Goal: Task Accomplishment & Management: Manage account settings

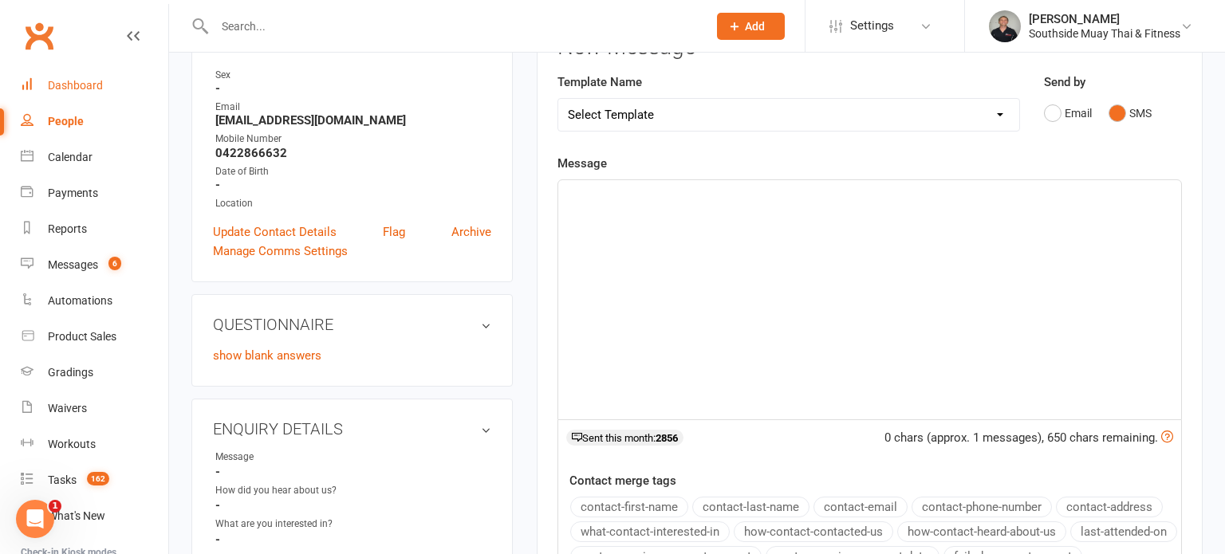
click at [61, 80] on div "Dashboard" at bounding box center [75, 85] width 55 height 13
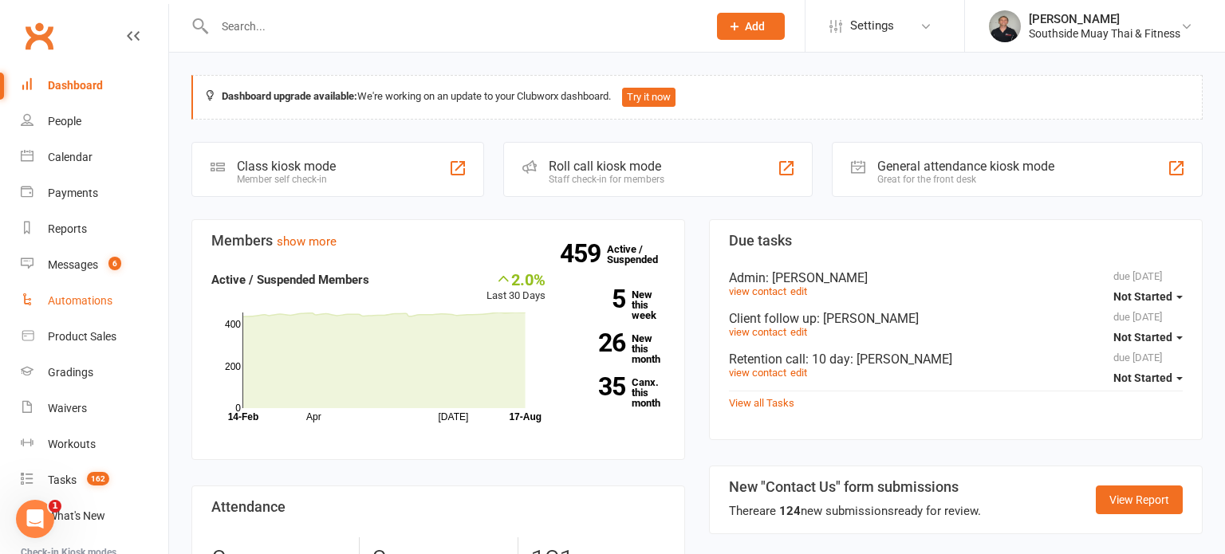
click at [77, 300] on div "Automations" at bounding box center [80, 300] width 65 height 13
select select "100"
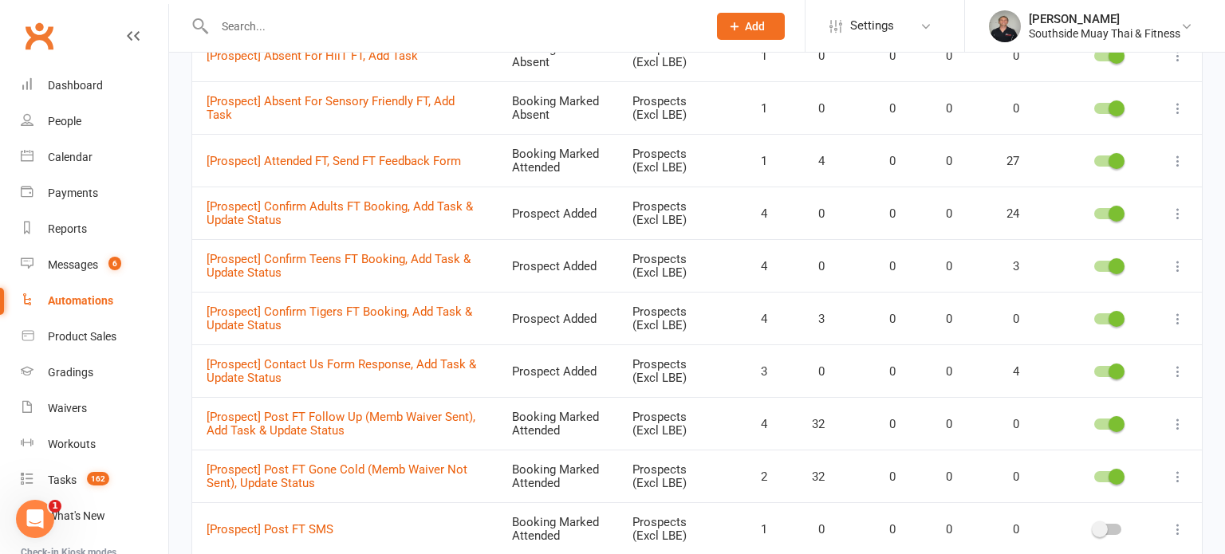
scroll to position [2586, 0]
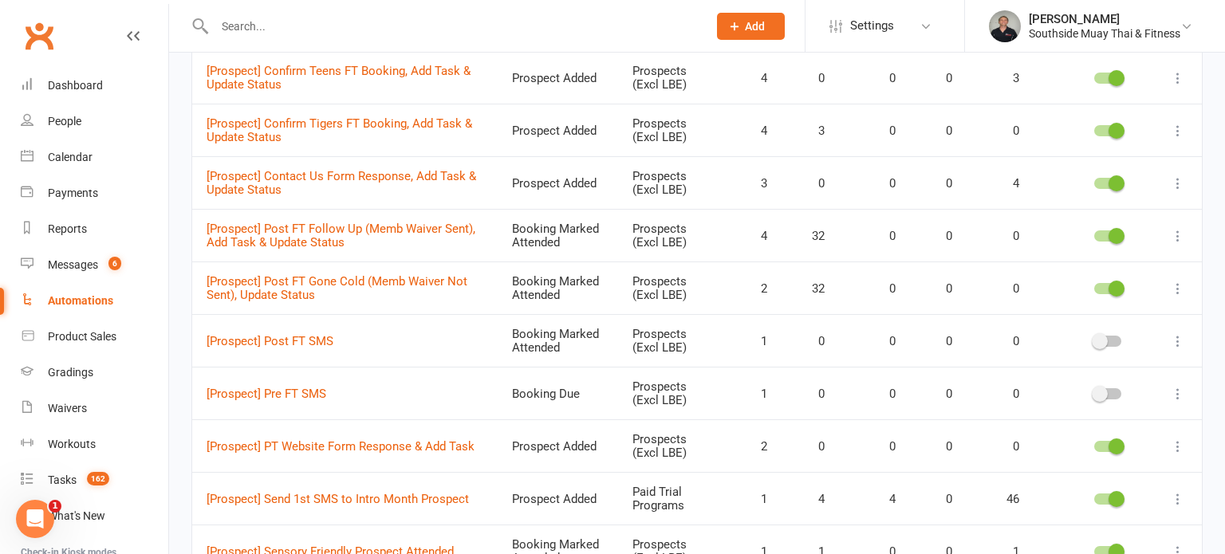
click at [1116, 336] on div at bounding box center [1107, 341] width 27 height 11
click at [1094, 339] on input "checkbox" at bounding box center [1094, 339] width 0 height 0
click at [1116, 336] on div at bounding box center [1107, 341] width 27 height 11
click at [1094, 339] on input "checkbox" at bounding box center [1094, 339] width 0 height 0
click at [1115, 388] on div at bounding box center [1107, 393] width 27 height 11
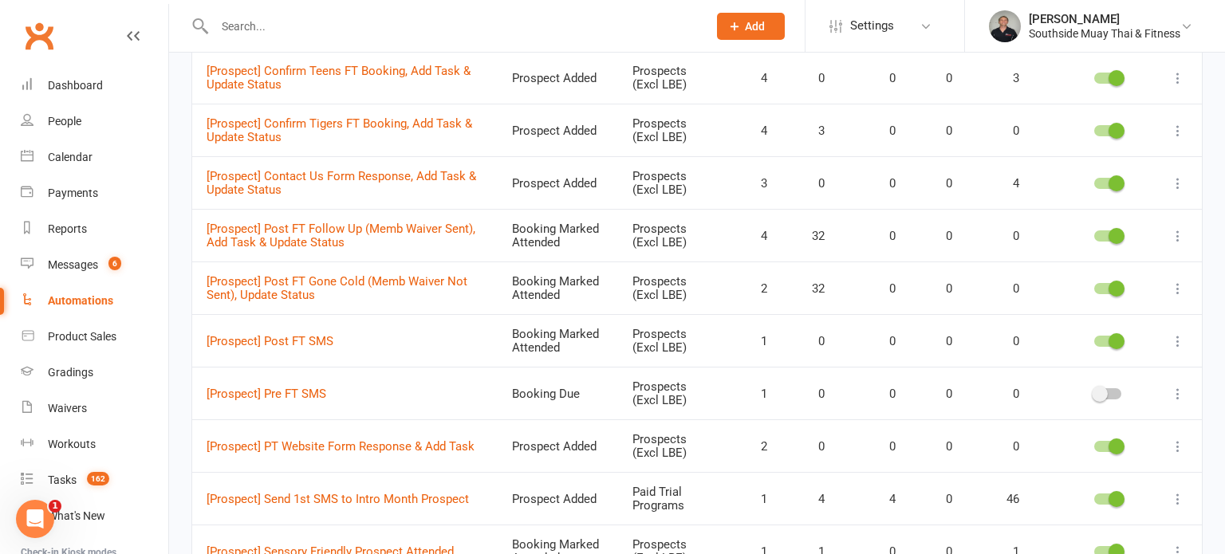
click at [1094, 392] on input "checkbox" at bounding box center [1094, 392] width 0 height 0
click at [175, 170] on div "All categories Grading LBE Members Paid Trial Programs Personal Training Prospe…" at bounding box center [697, 124] width 1056 height 5205
click at [63, 228] on div "Reports" at bounding box center [67, 228] width 39 height 13
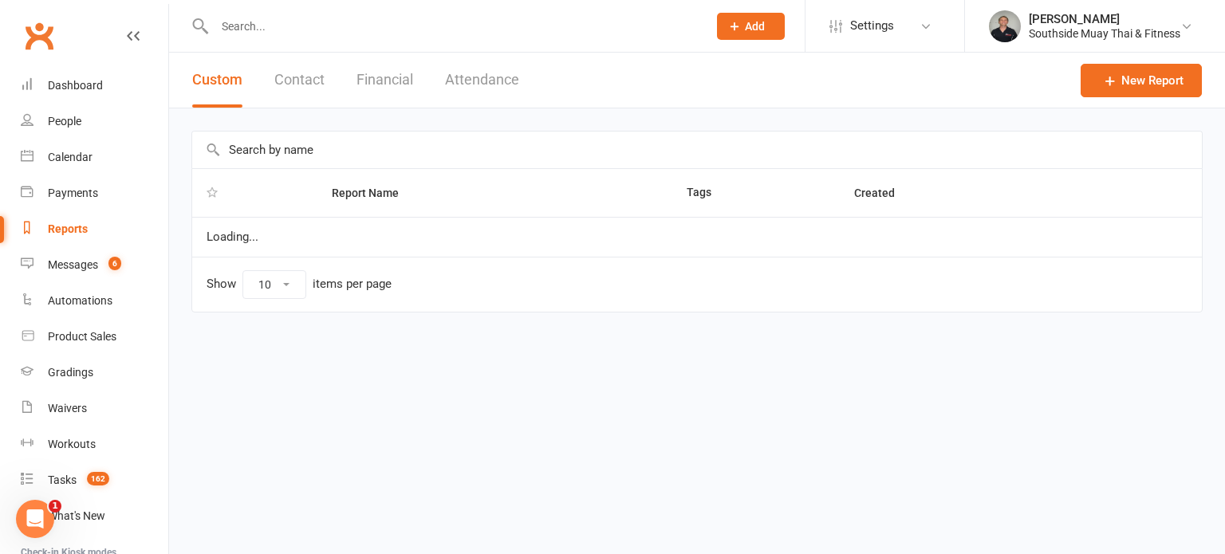
select select "100"
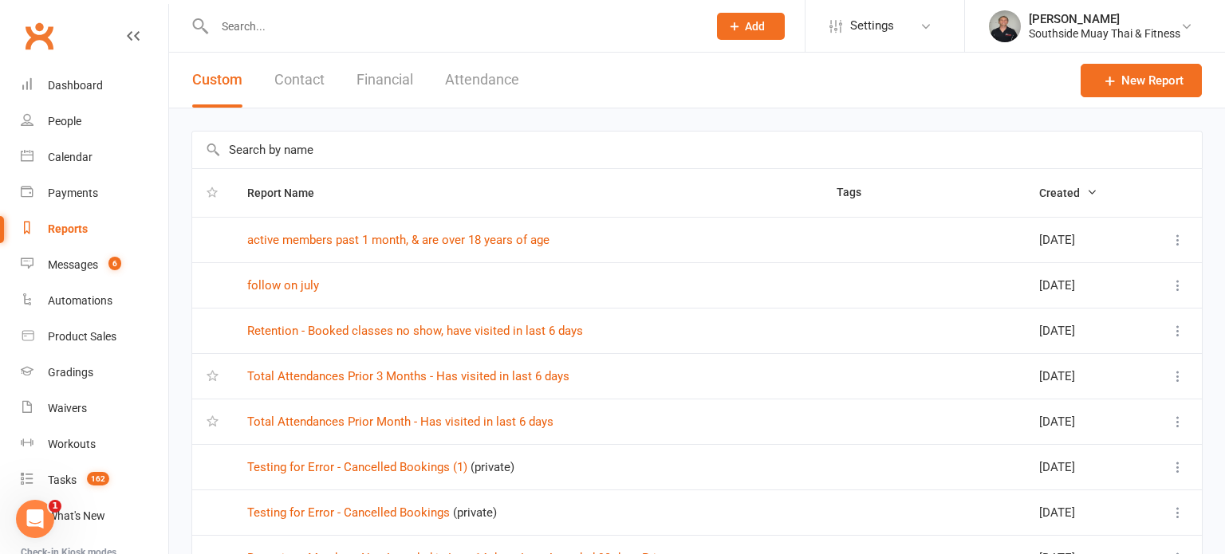
click at [463, 148] on input "text" at bounding box center [697, 150] width 1010 height 37
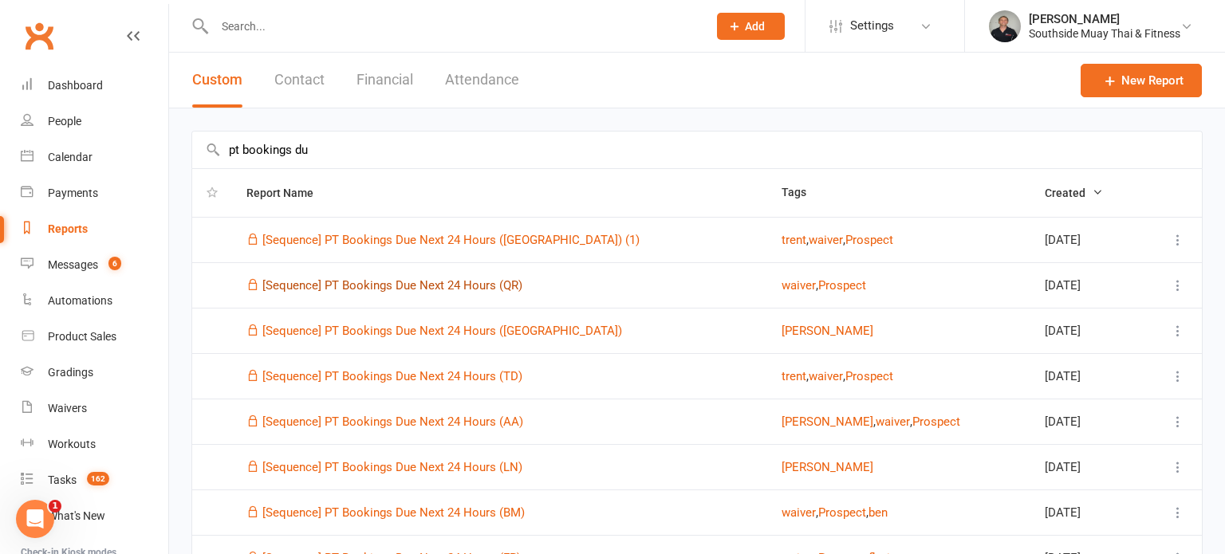
type input "pt bookings du"
click at [480, 285] on link "[Sequence] PT Bookings Due Next 24 Hours (QR)" at bounding box center [392, 285] width 260 height 14
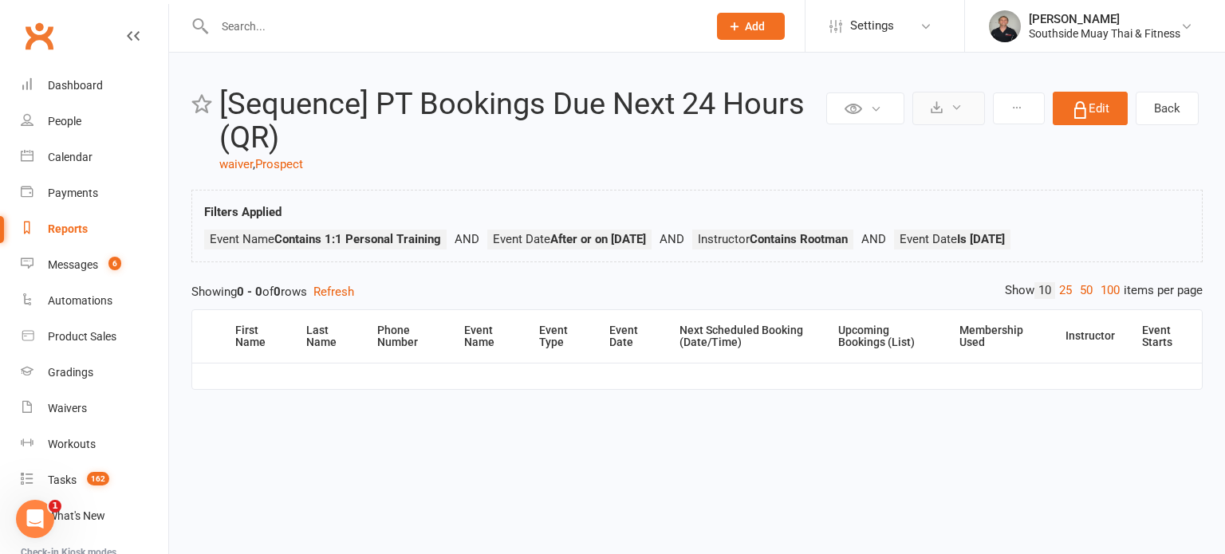
click at [932, 106] on icon at bounding box center [937, 107] width 12 height 12
click at [924, 183] on link "Schedule recurring exports" at bounding box center [900, 179] width 167 height 32
click at [936, 121] on button at bounding box center [948, 108] width 73 height 33
click at [919, 173] on link "Schedule recurring exports" at bounding box center [900, 179] width 167 height 32
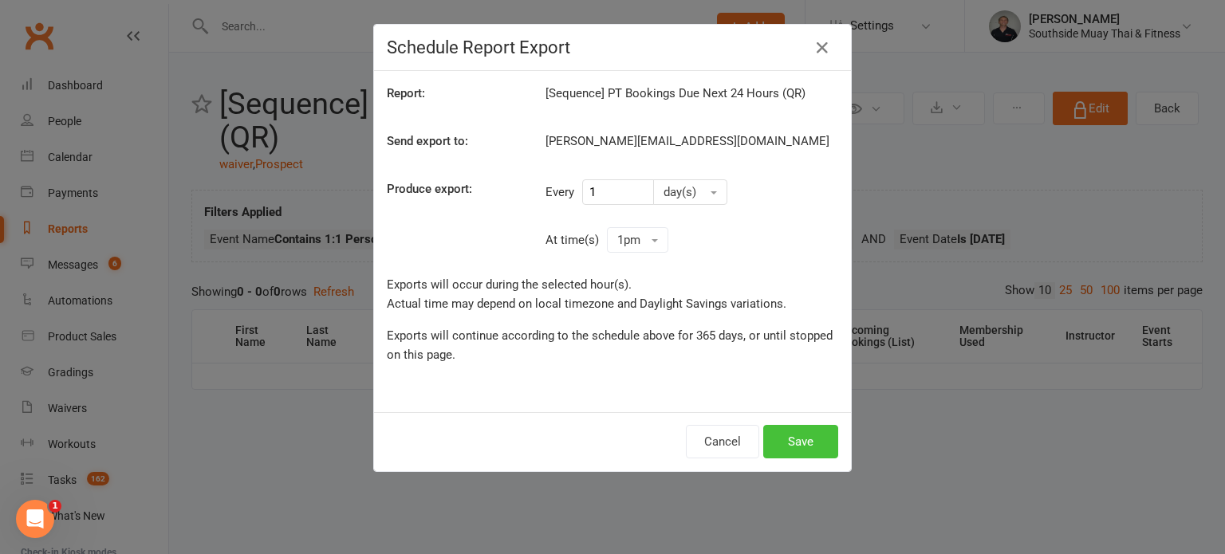
click at [795, 437] on button "Save" at bounding box center [800, 441] width 75 height 33
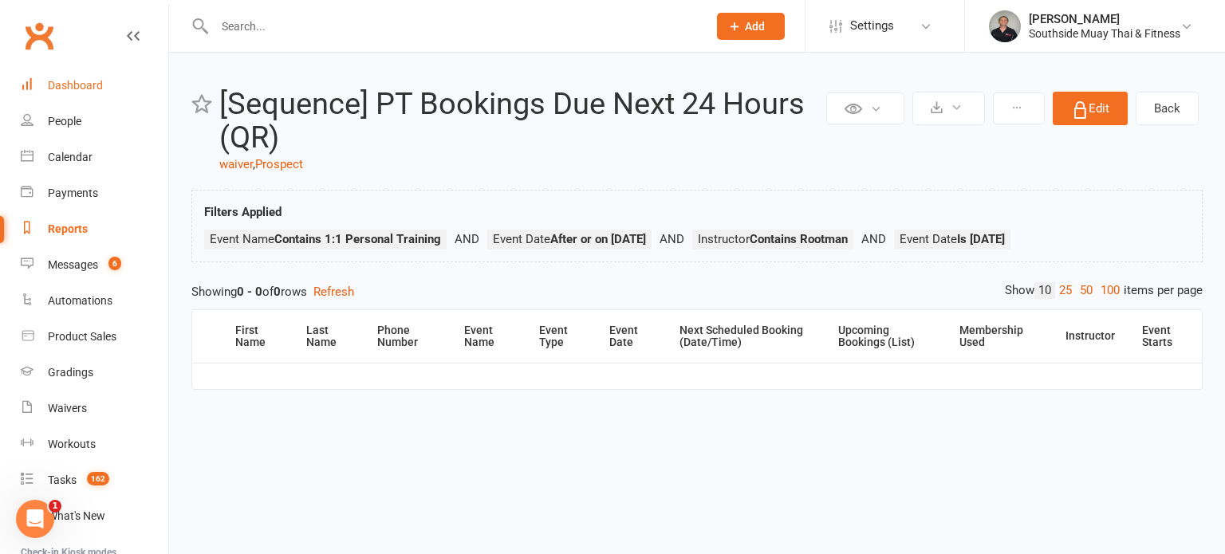
click at [73, 84] on div "Dashboard" at bounding box center [75, 85] width 55 height 13
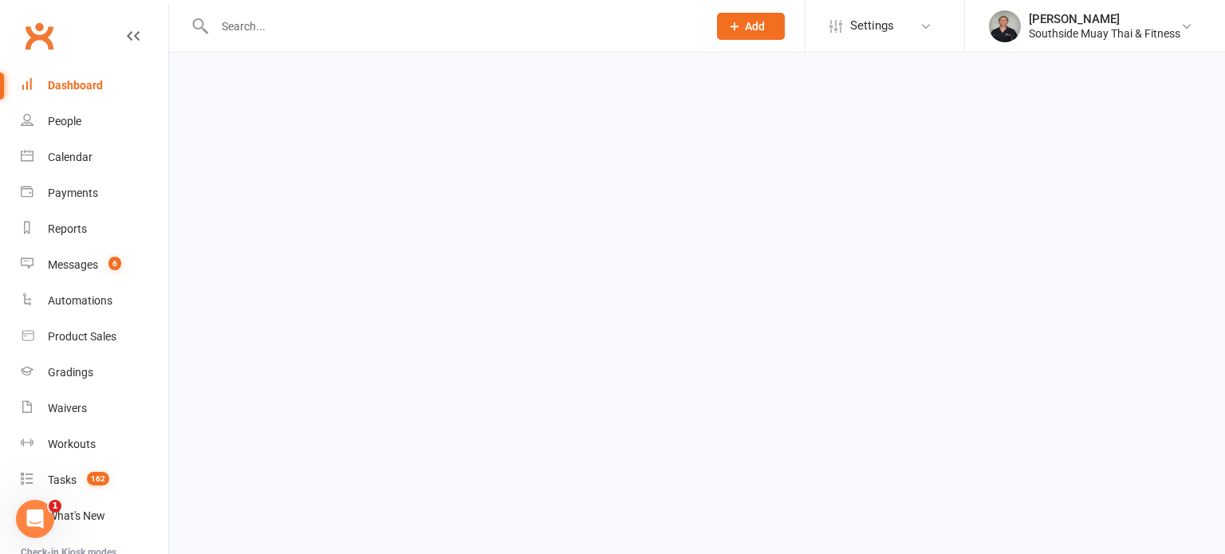
click at [73, 84] on div "Dashboard" at bounding box center [75, 85] width 55 height 13
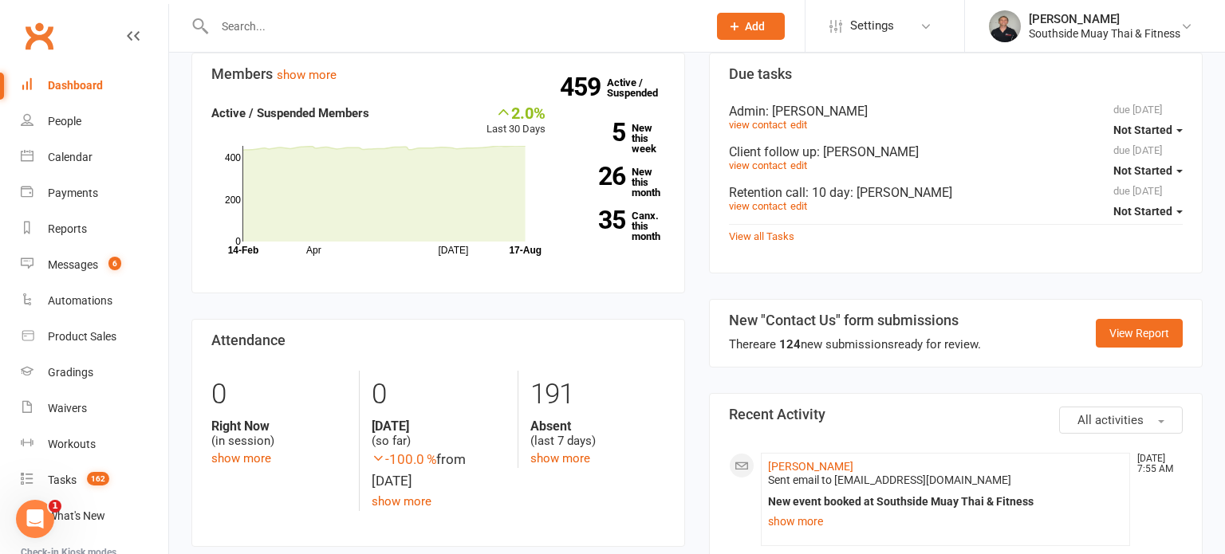
scroll to position [164, 0]
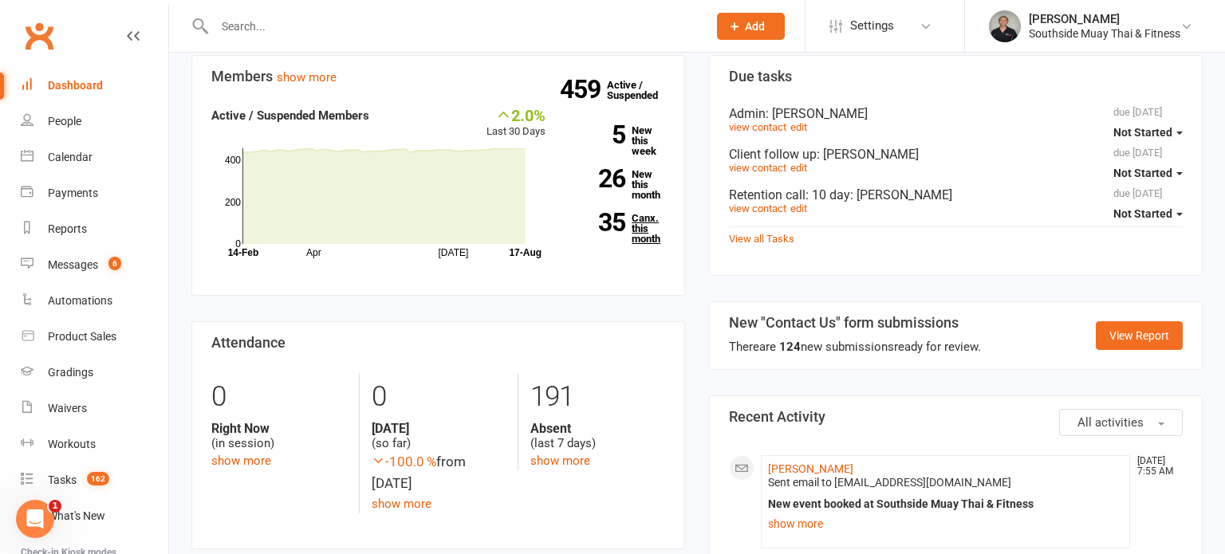
click at [634, 218] on link "35 Canx. this month" at bounding box center [617, 228] width 96 height 31
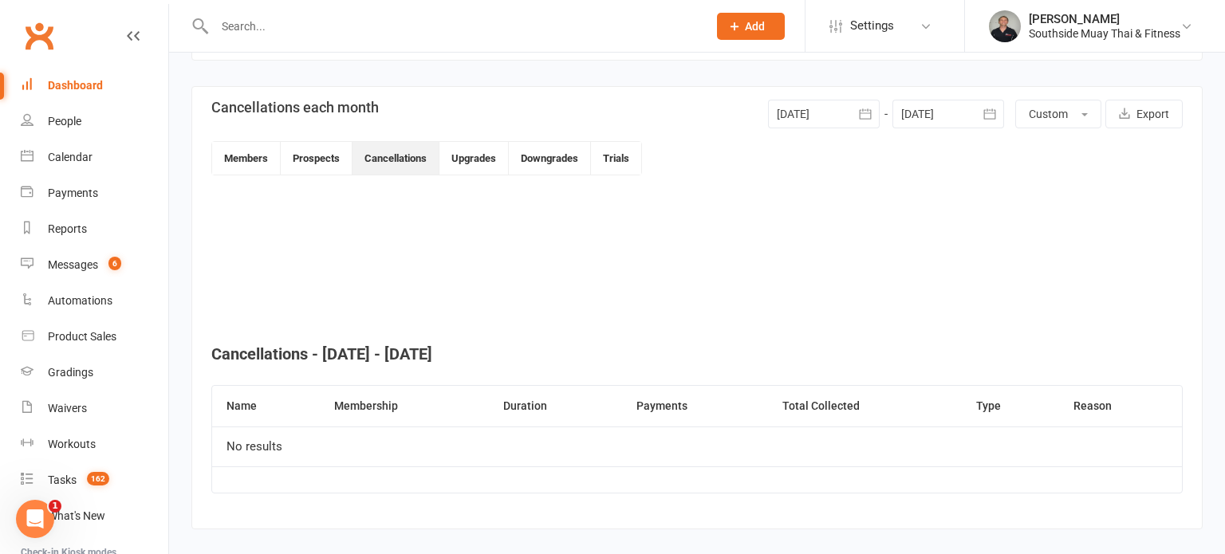
scroll to position [344, 0]
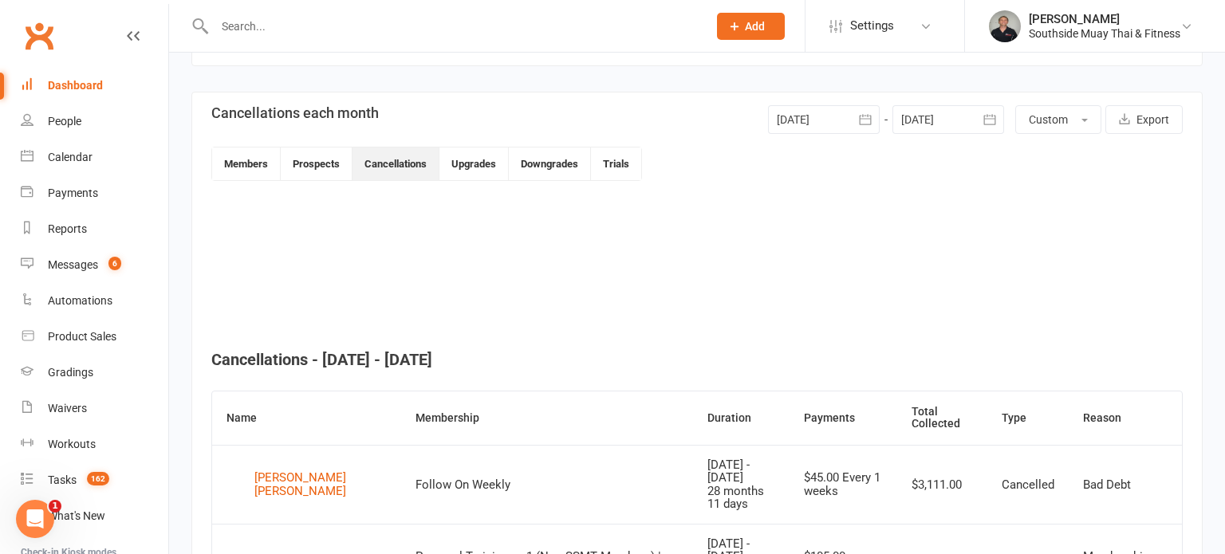
click at [777, 270] on div at bounding box center [696, 265] width 971 height 125
click at [911, 120] on div at bounding box center [948, 119] width 112 height 29
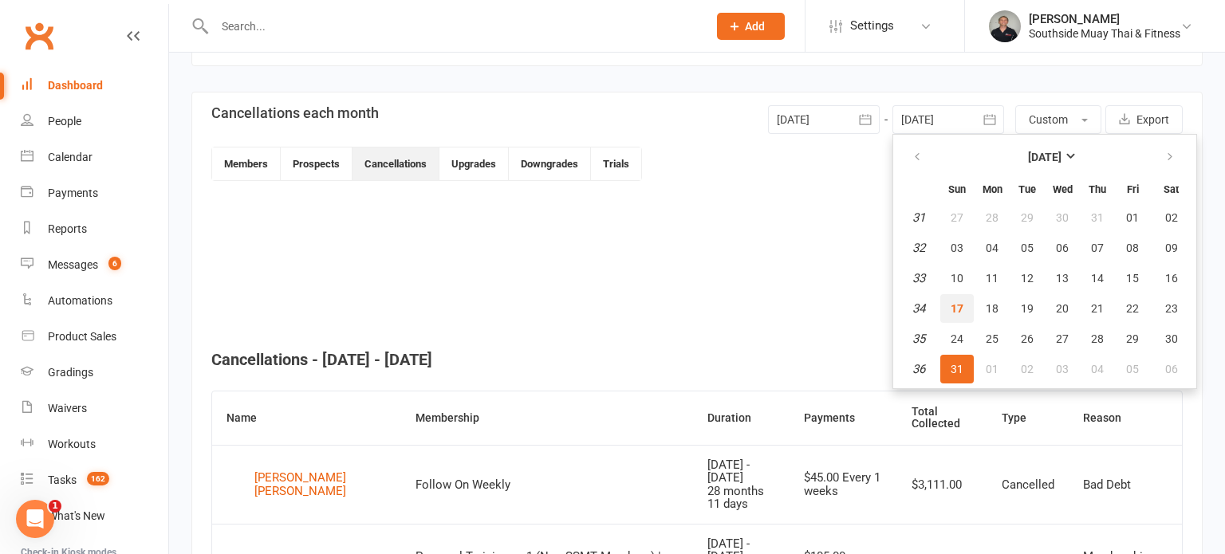
click at [950, 303] on button "17" at bounding box center [956, 308] width 33 height 29
type input "[DATE]"
click at [950, 303] on div at bounding box center [696, 265] width 971 height 125
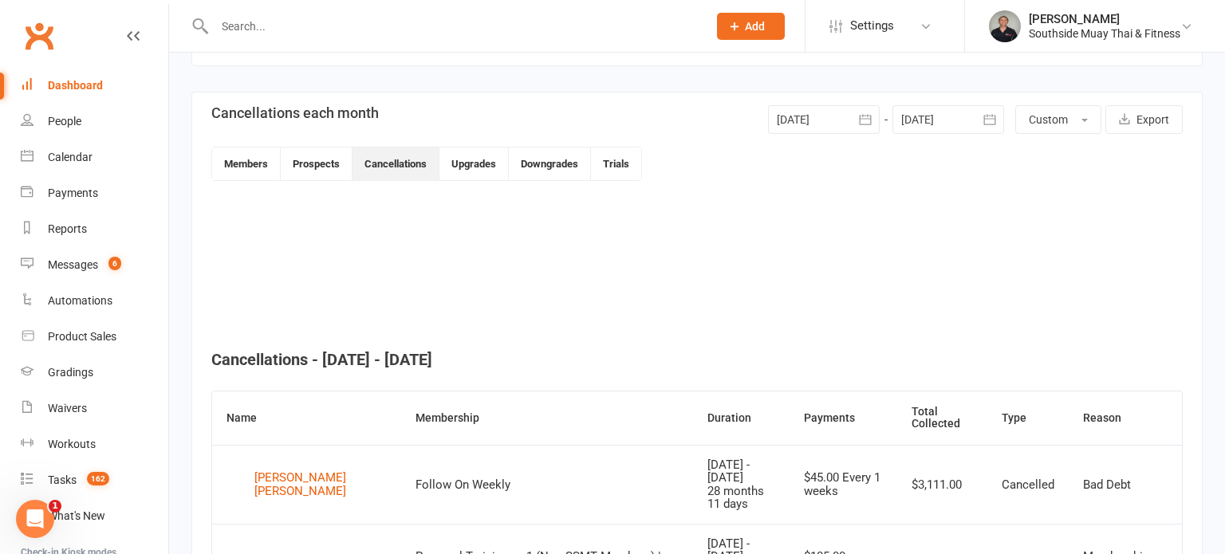
click at [816, 118] on div at bounding box center [824, 119] width 112 height 29
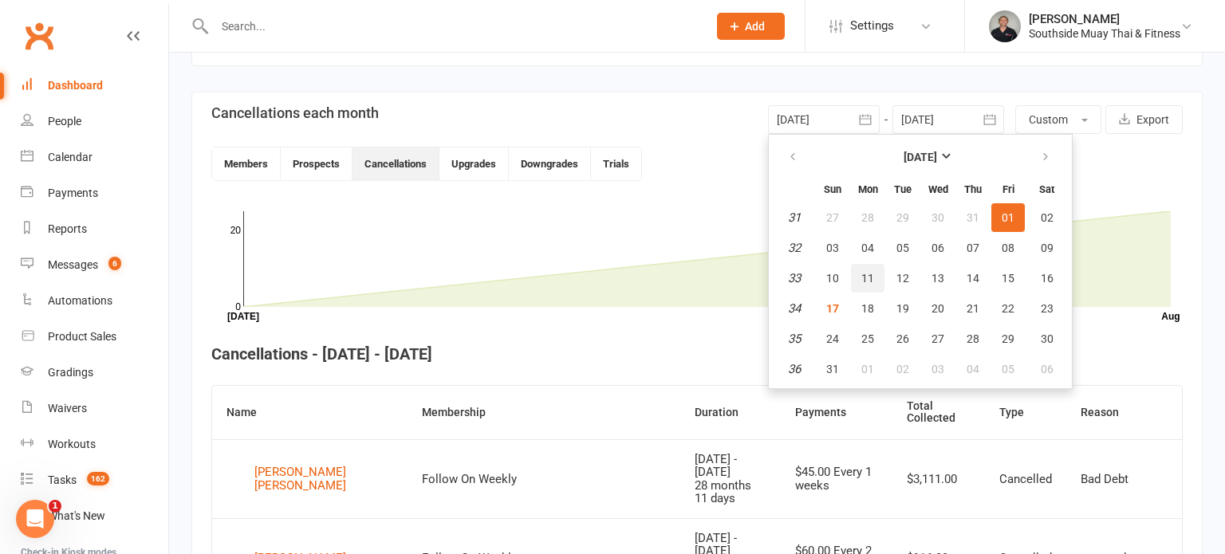
click at [870, 272] on span "11" at bounding box center [867, 278] width 13 height 13
type input "[DATE]"
click at [870, 270] on icon at bounding box center [706, 259] width 927 height 96
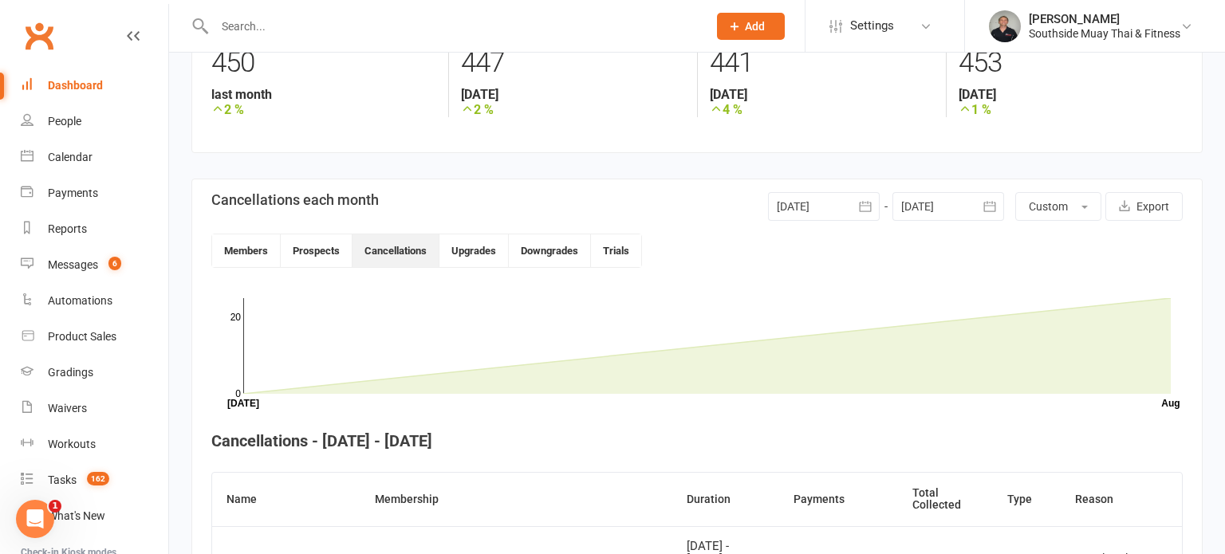
scroll to position [246, 0]
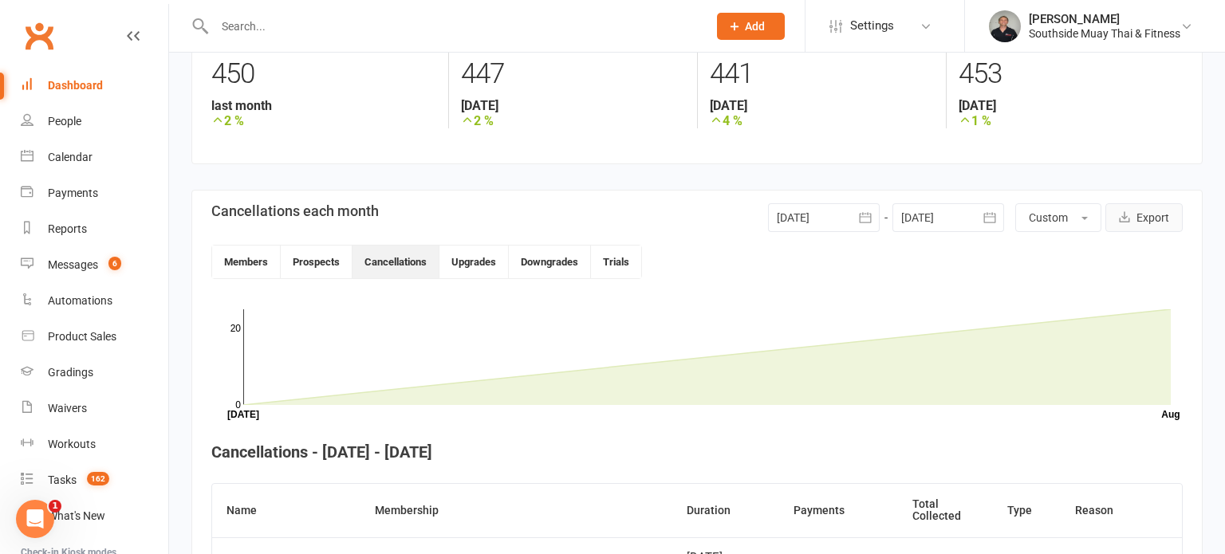
click at [1136, 218] on button "Export" at bounding box center [1143, 217] width 77 height 29
click at [231, 257] on button "Members" at bounding box center [246, 262] width 69 height 33
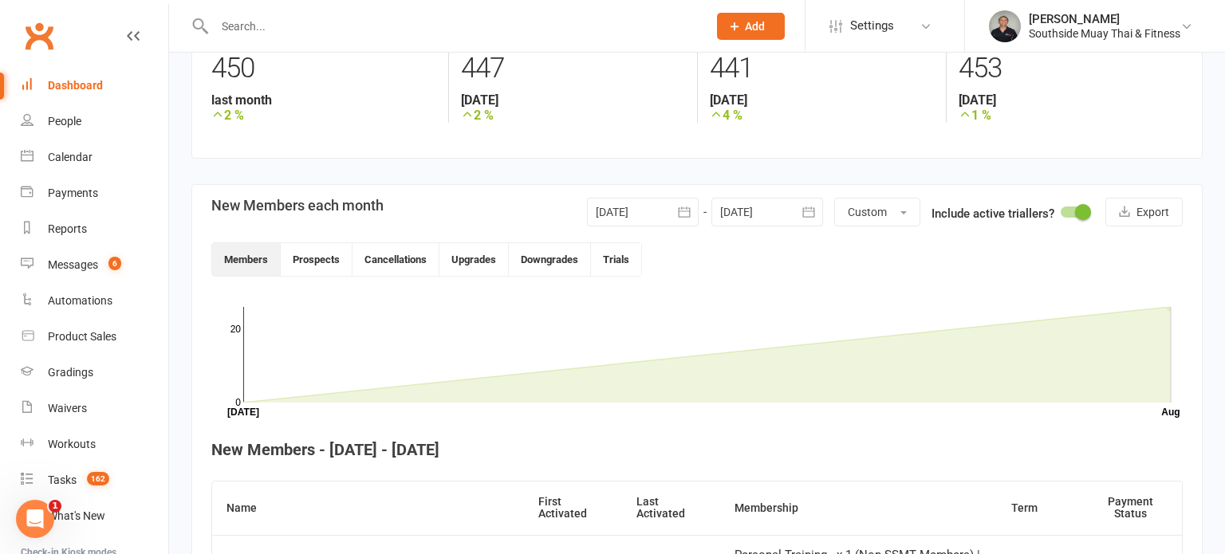
scroll to position [243, 0]
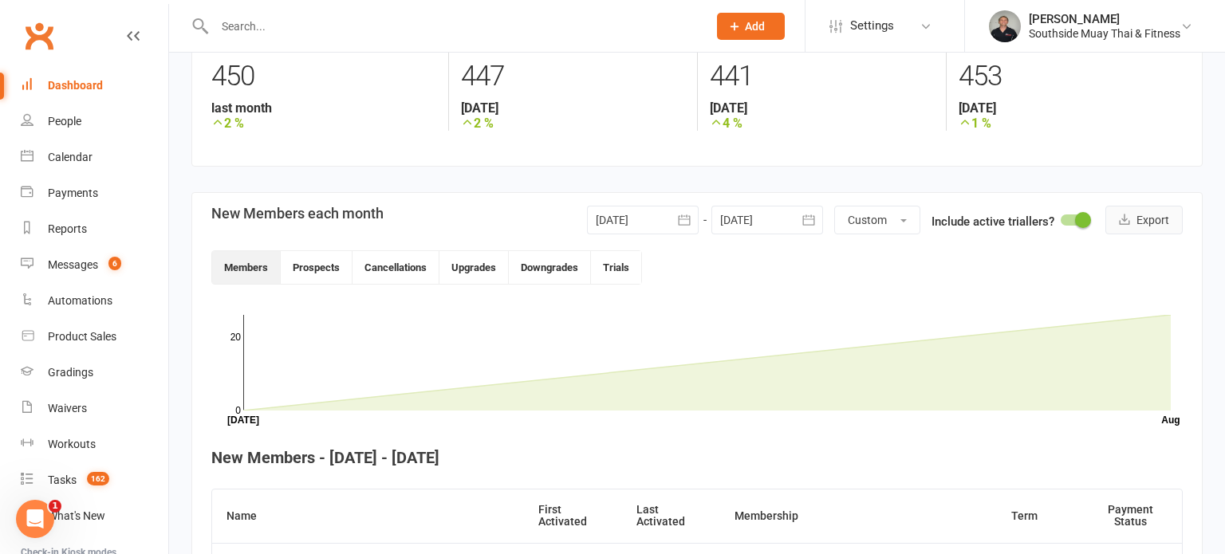
click at [1164, 218] on button "Export" at bounding box center [1143, 220] width 77 height 29
click at [65, 226] on div "Reports" at bounding box center [67, 228] width 39 height 13
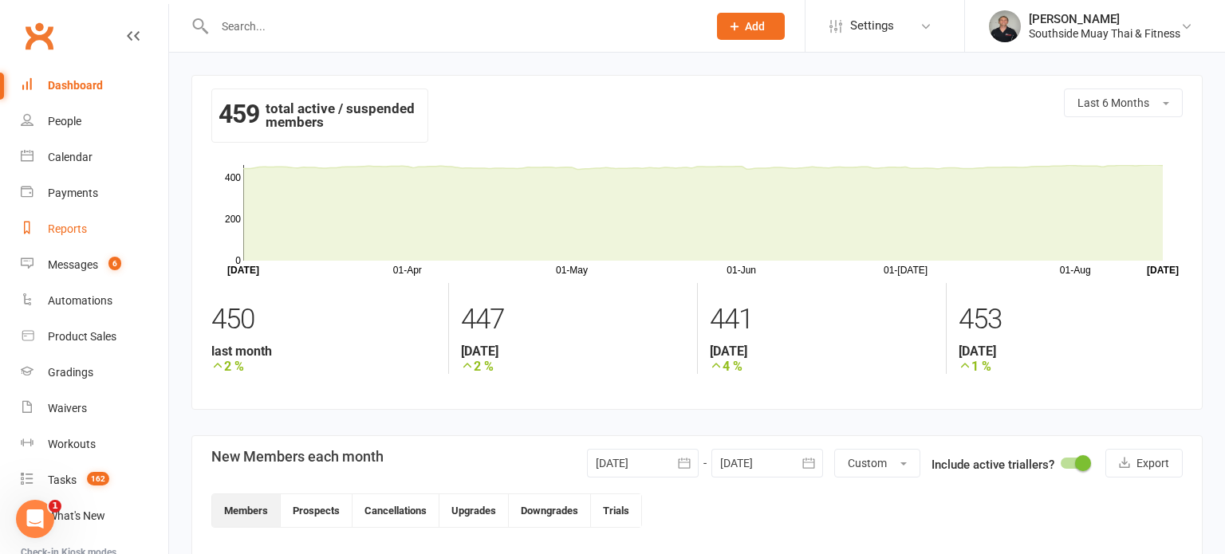
select select "100"
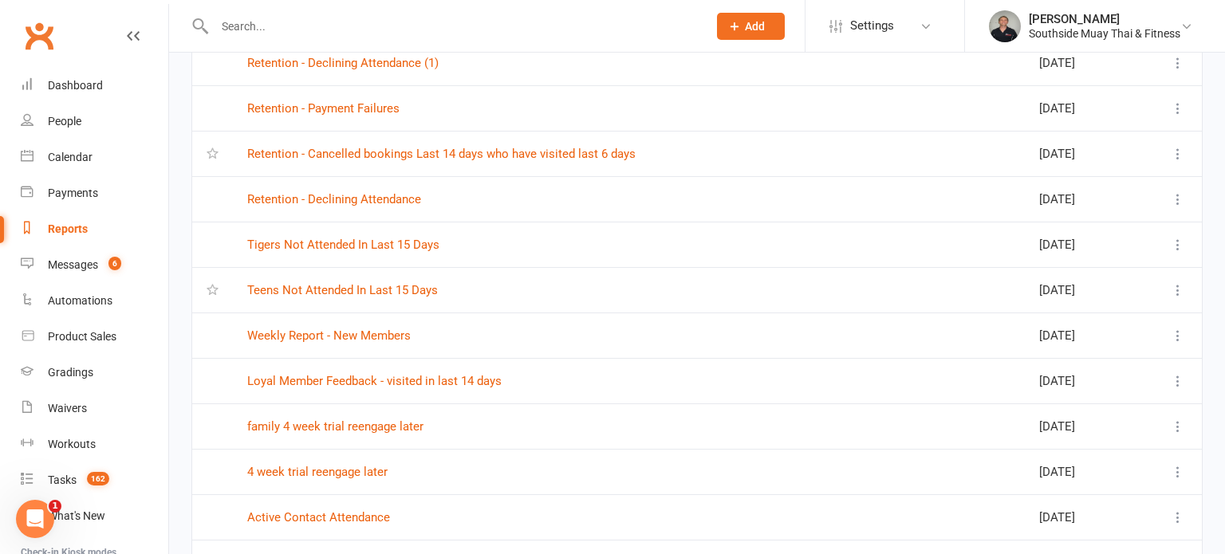
scroll to position [596, 0]
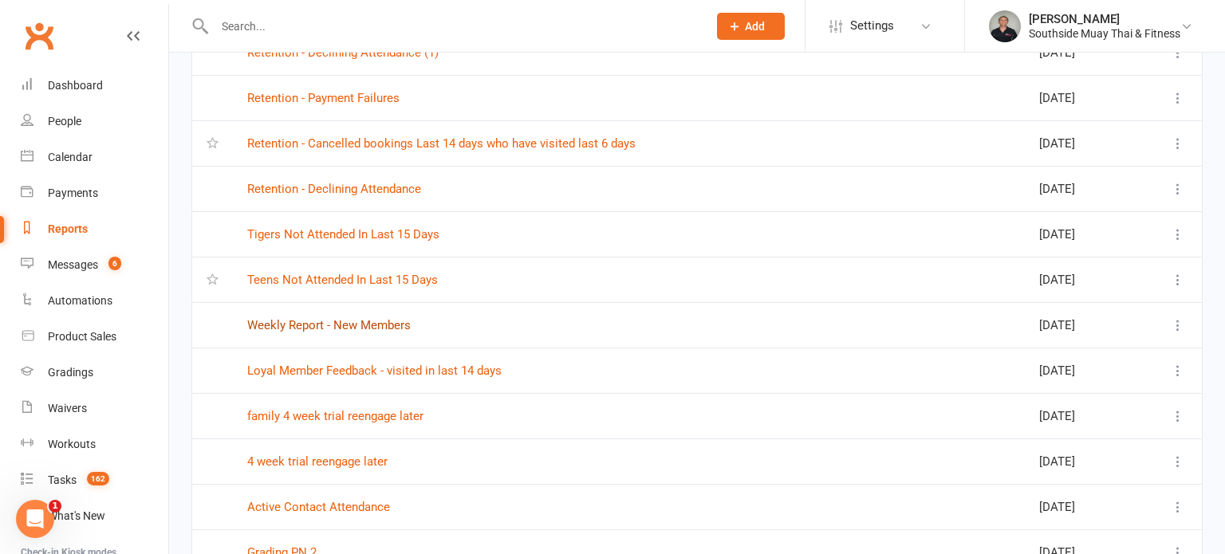
click at [311, 323] on link "Weekly Report - New Members" at bounding box center [328, 325] width 163 height 14
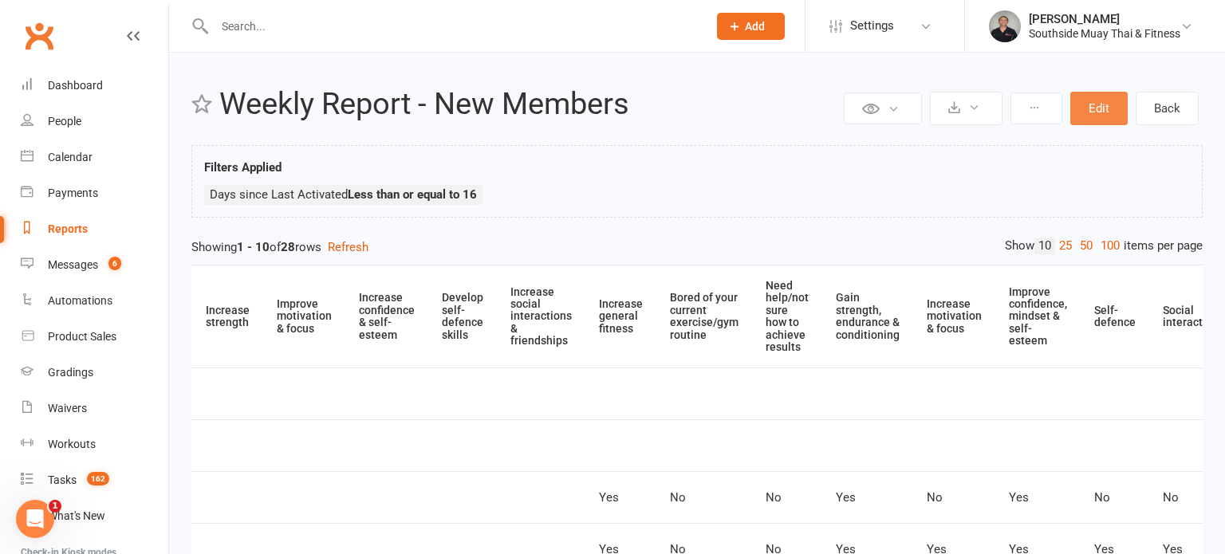
click at [1098, 104] on button "Edit" at bounding box center [1098, 108] width 57 height 33
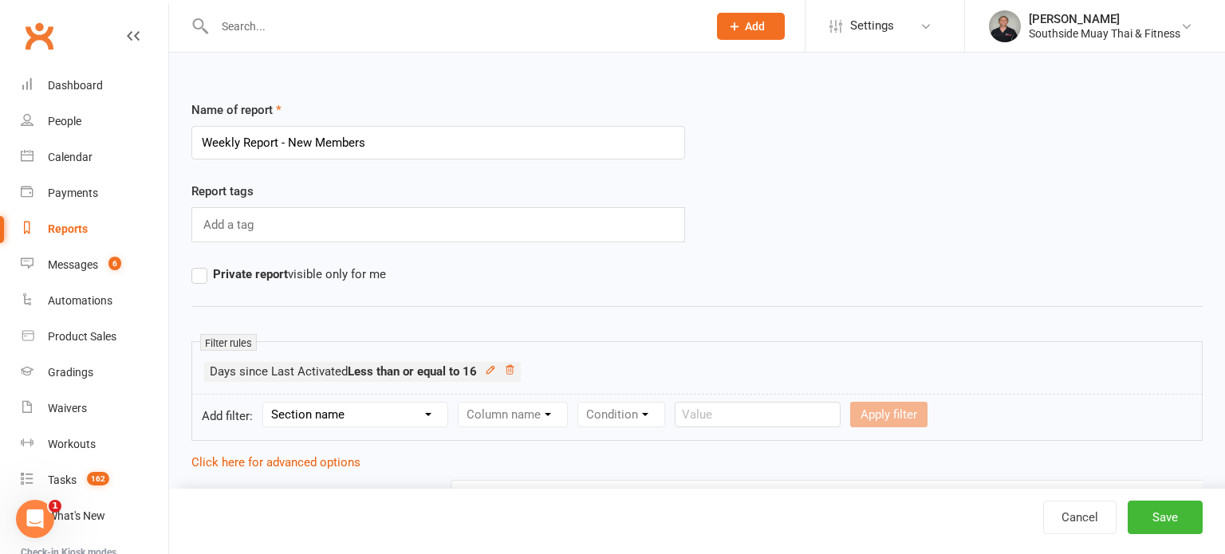
click at [359, 412] on select "Section name Contact Attendance Aggregate Payment Booking Waitlist Attendees Ca…" at bounding box center [355, 415] width 184 height 24
select select "0"
click at [266, 403] on select "Section name Contact Attendance Aggregate Payment Booking Waitlist Attendees Ca…" at bounding box center [355, 415] width 184 height 24
click at [480, 417] on select "Column name Contact Type First Name Last Name Full Name Email Phone Number Addr…" at bounding box center [648, 415] width 379 height 24
select select "11"
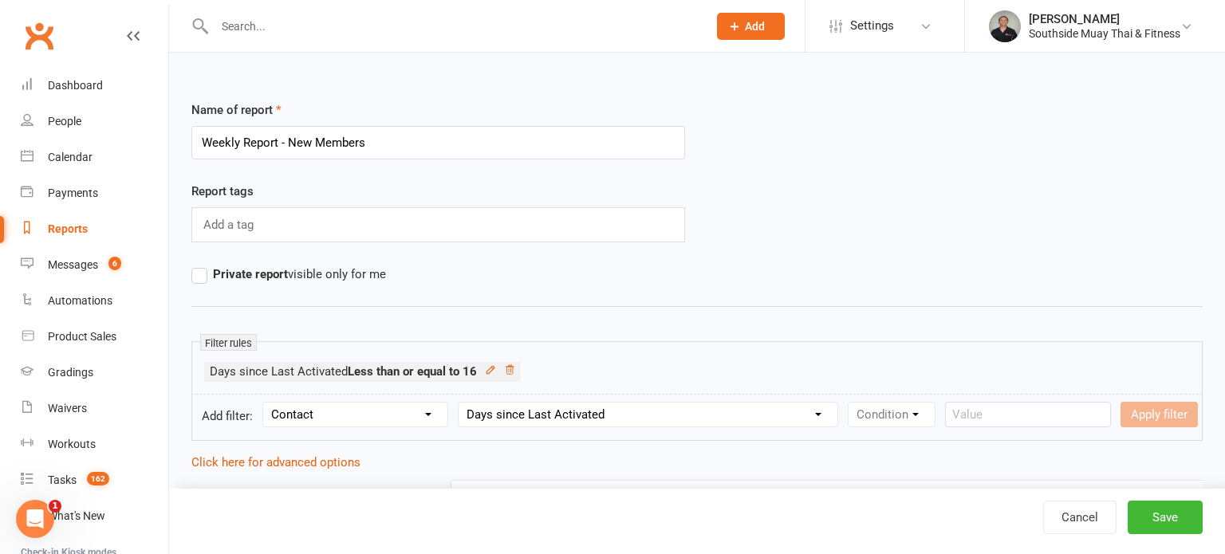
click at [460, 403] on select "Column name Contact Type First Name Last Name Full Name Email Phone Number Addr…" at bounding box center [648, 415] width 379 height 24
click at [900, 420] on select "Condition Is Is not Less than Greater than Less than or equal to Greater than o…" at bounding box center [928, 415] width 161 height 24
select select "4"
click at [850, 403] on select "Condition Is Is not Less than Greater than Less than or equal to Greater than o…" at bounding box center [928, 415] width 161 height 24
click at [1037, 419] on input "number" at bounding box center [1058, 415] width 76 height 26
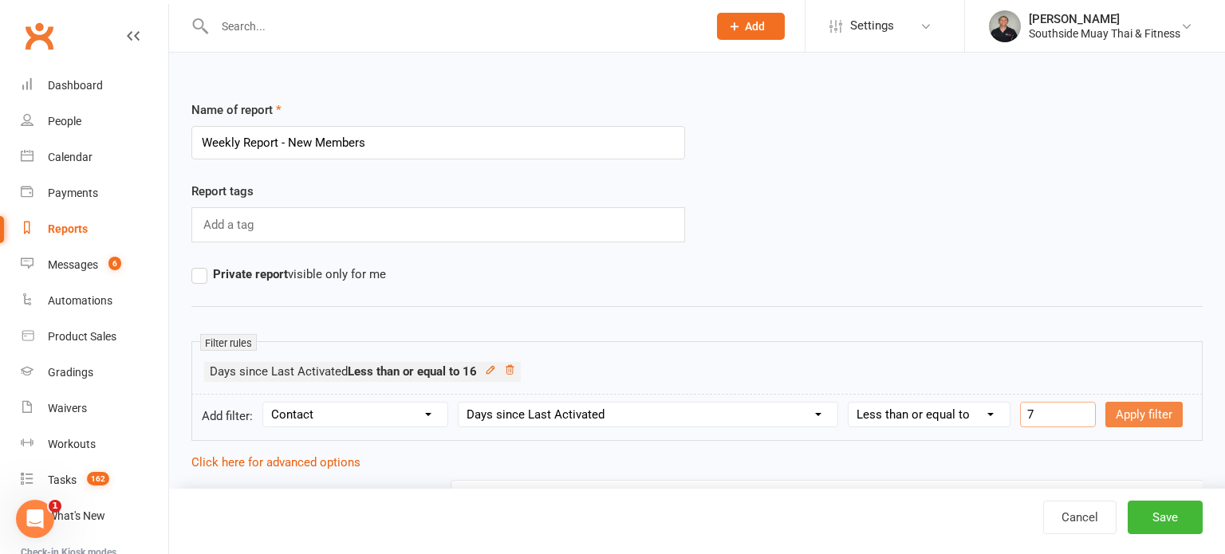
type input "7"
click at [1128, 411] on button "Apply filter" at bounding box center [1143, 415] width 77 height 26
select select
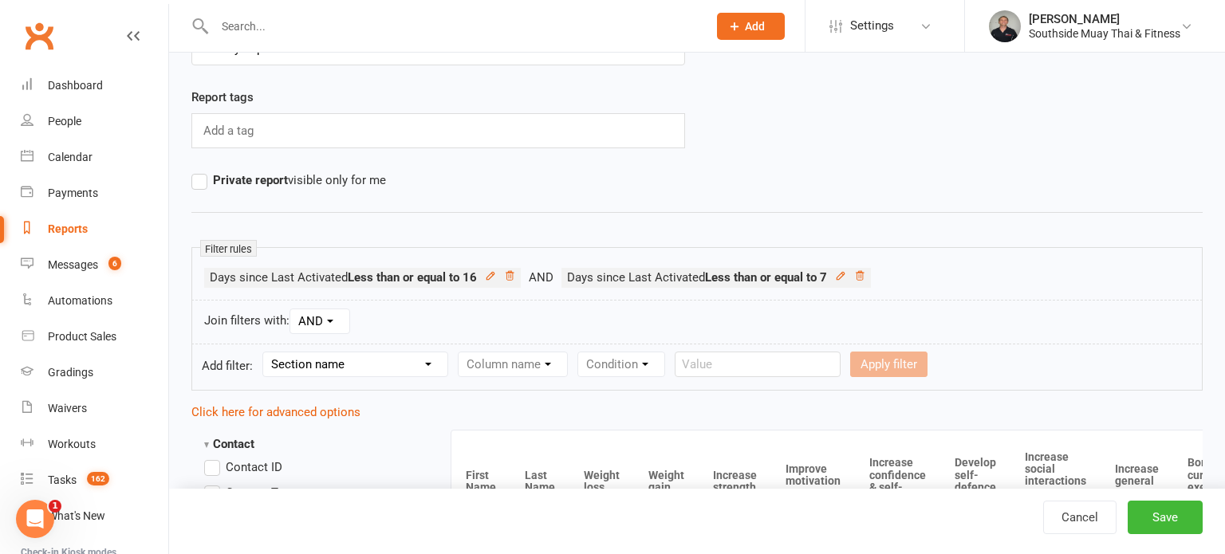
scroll to position [98, 0]
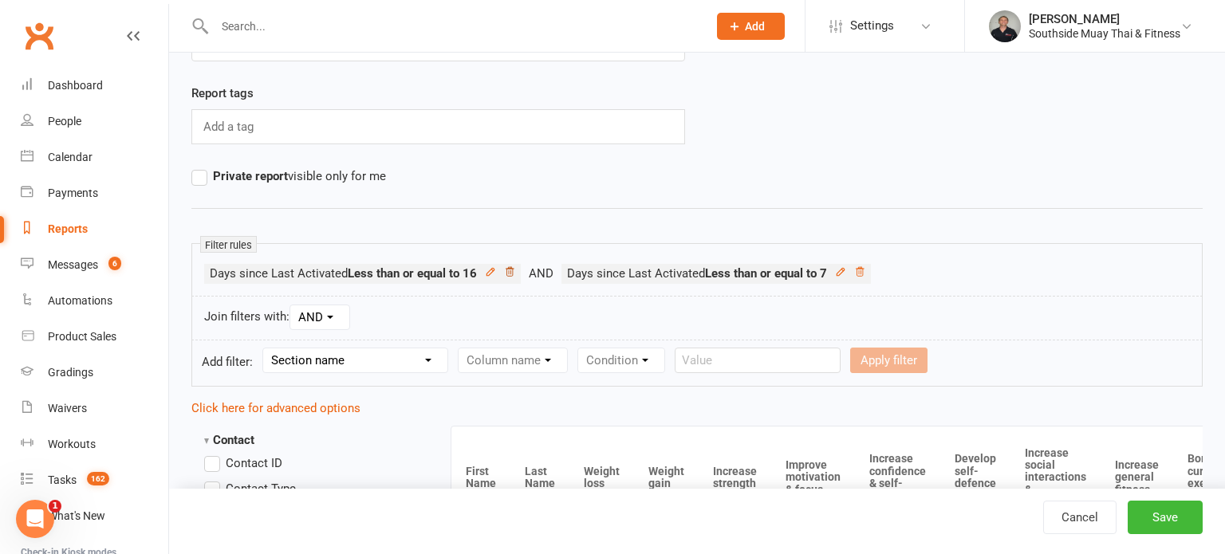
click at [515, 272] on icon at bounding box center [509, 271] width 11 height 11
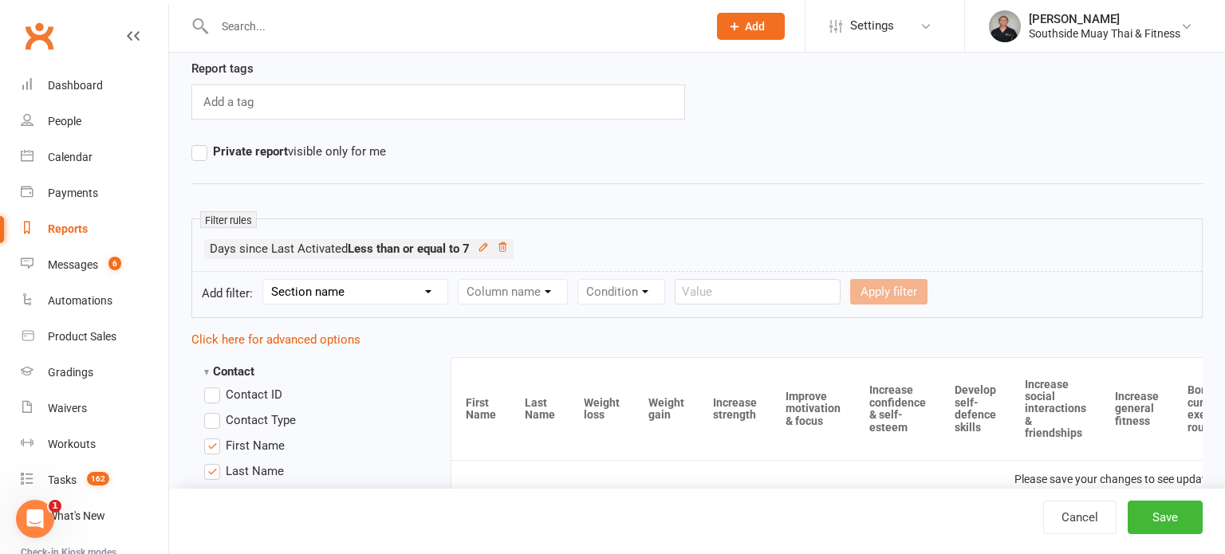
scroll to position [124, 0]
click at [1155, 516] on button "Save" at bounding box center [1165, 517] width 75 height 33
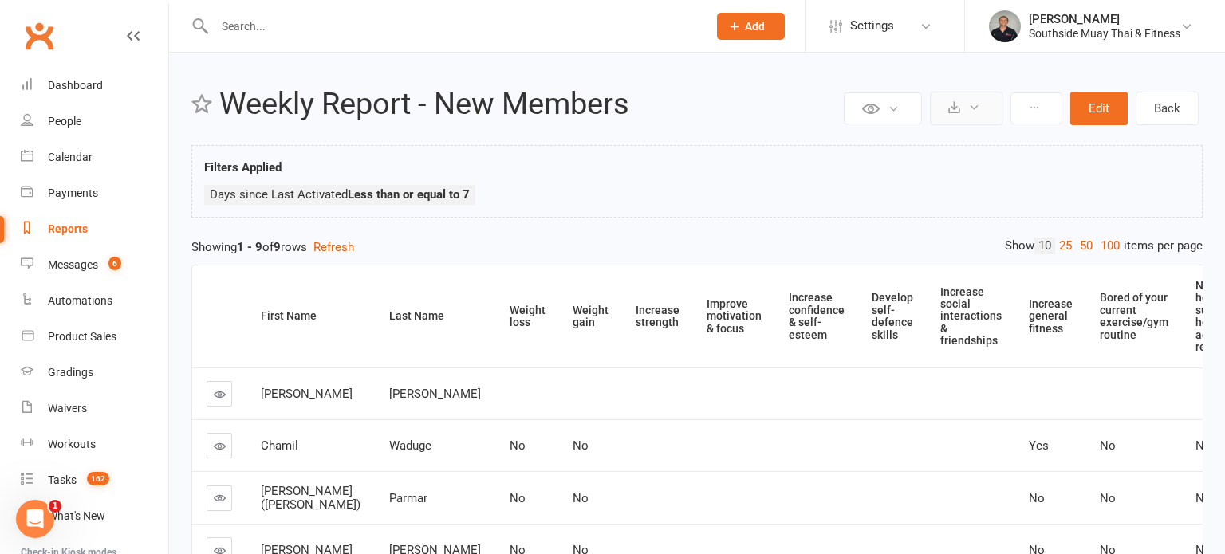
click at [969, 114] on button at bounding box center [966, 108] width 73 height 33
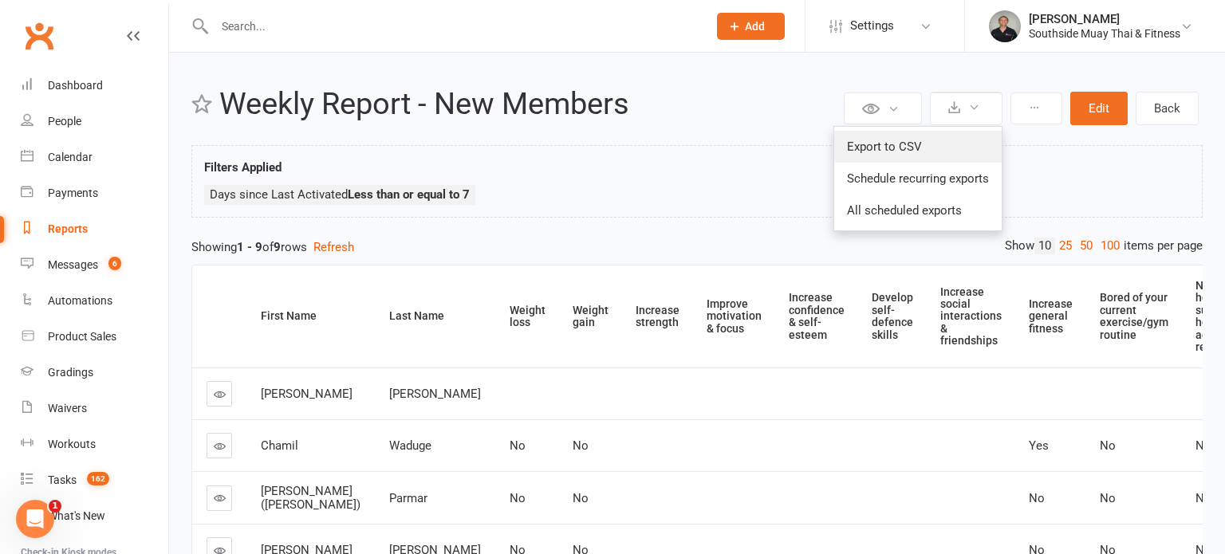
click at [895, 140] on link "Export to CSV" at bounding box center [917, 147] width 167 height 32
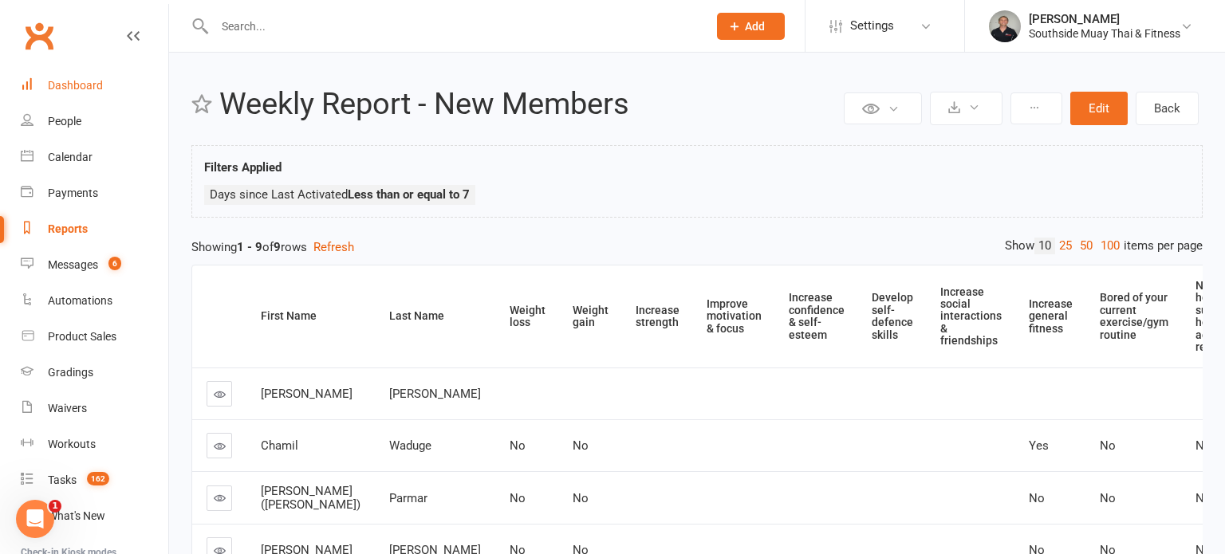
click at [75, 85] on div "Dashboard" at bounding box center [75, 85] width 55 height 13
